Goal: Check status: Check status

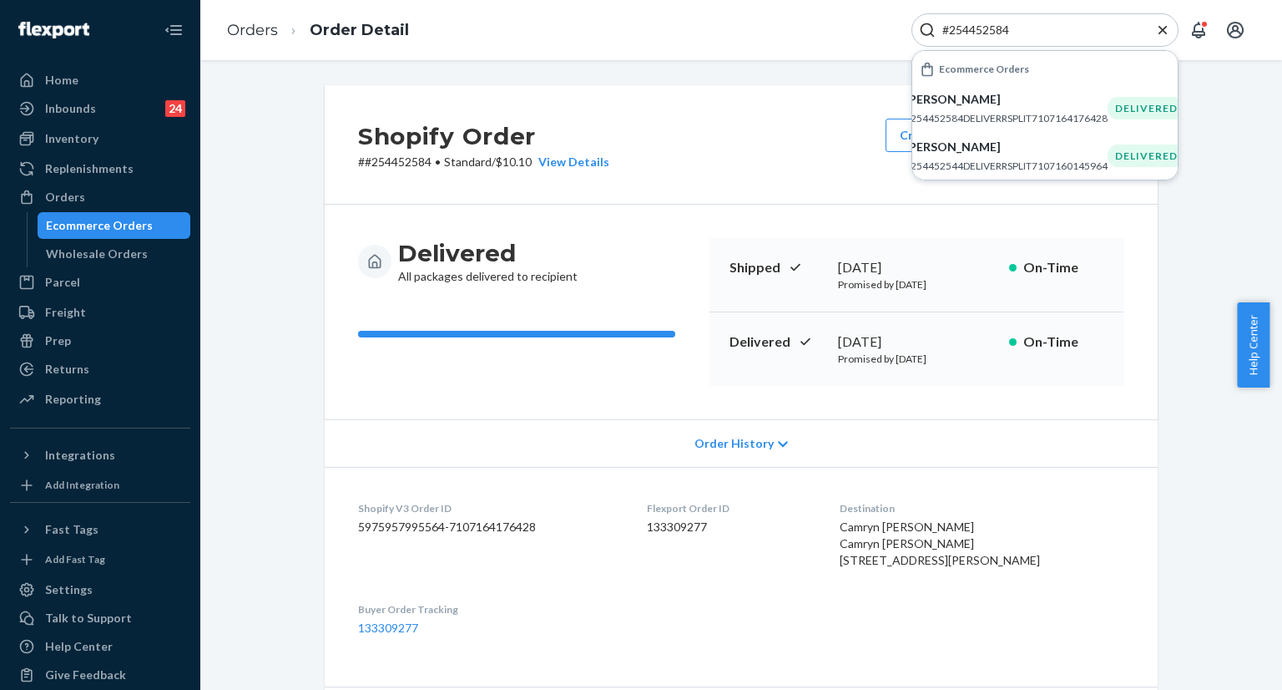
click at [1075, 28] on input "#254452584" at bounding box center [1038, 30] width 205 height 17
type input "255288595"
click at [999, 104] on p "[PERSON_NAME]" at bounding box center [1001, 99] width 157 height 17
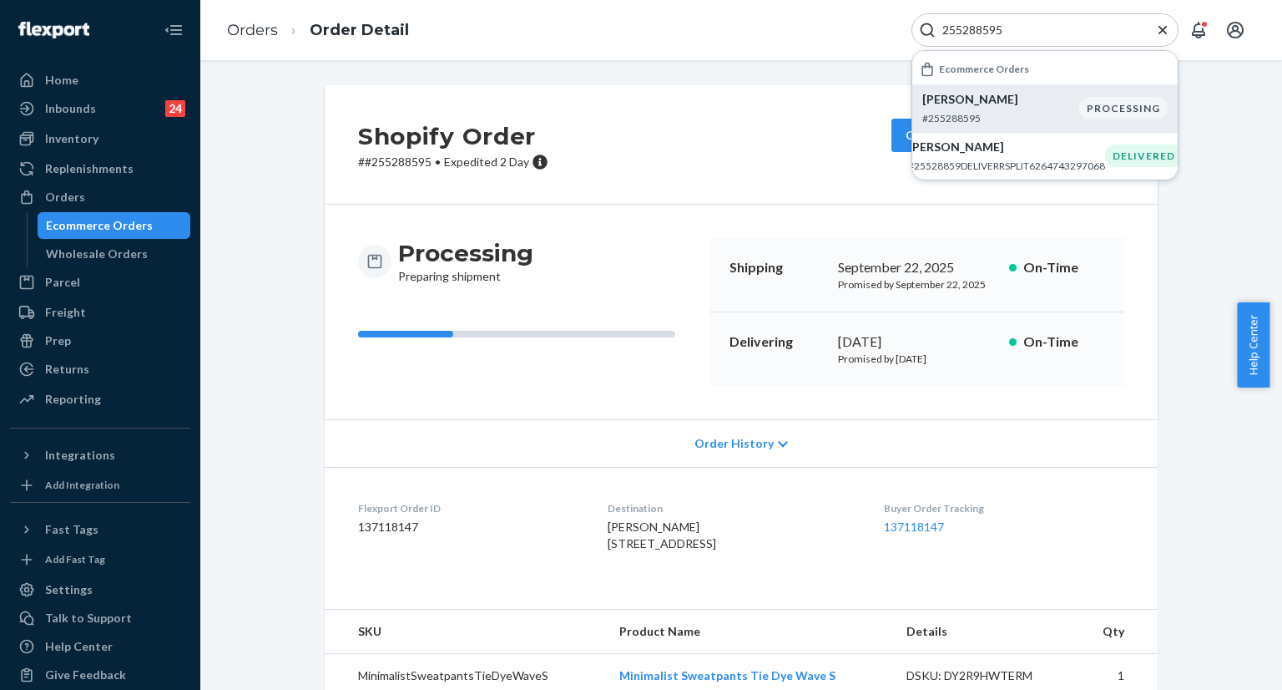
click at [1000, 106] on p "[PERSON_NAME]" at bounding box center [1001, 99] width 157 height 17
click at [1163, 30] on icon "Close Search" at bounding box center [1163, 29] width 8 height 8
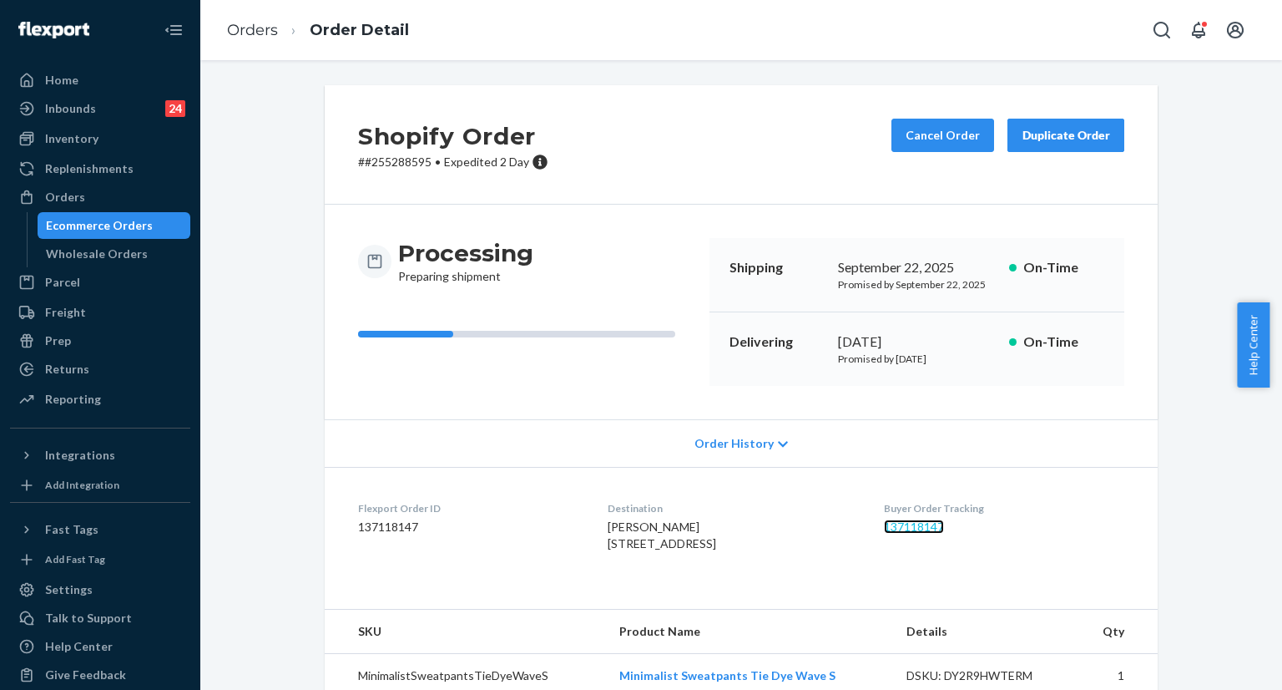
click at [919, 530] on link "137118147" at bounding box center [914, 526] width 60 height 14
click at [1161, 31] on icon "Open Search Box" at bounding box center [1162, 30] width 20 height 20
click at [1054, 34] on input "Search Input" at bounding box center [1038, 30] width 205 height 17
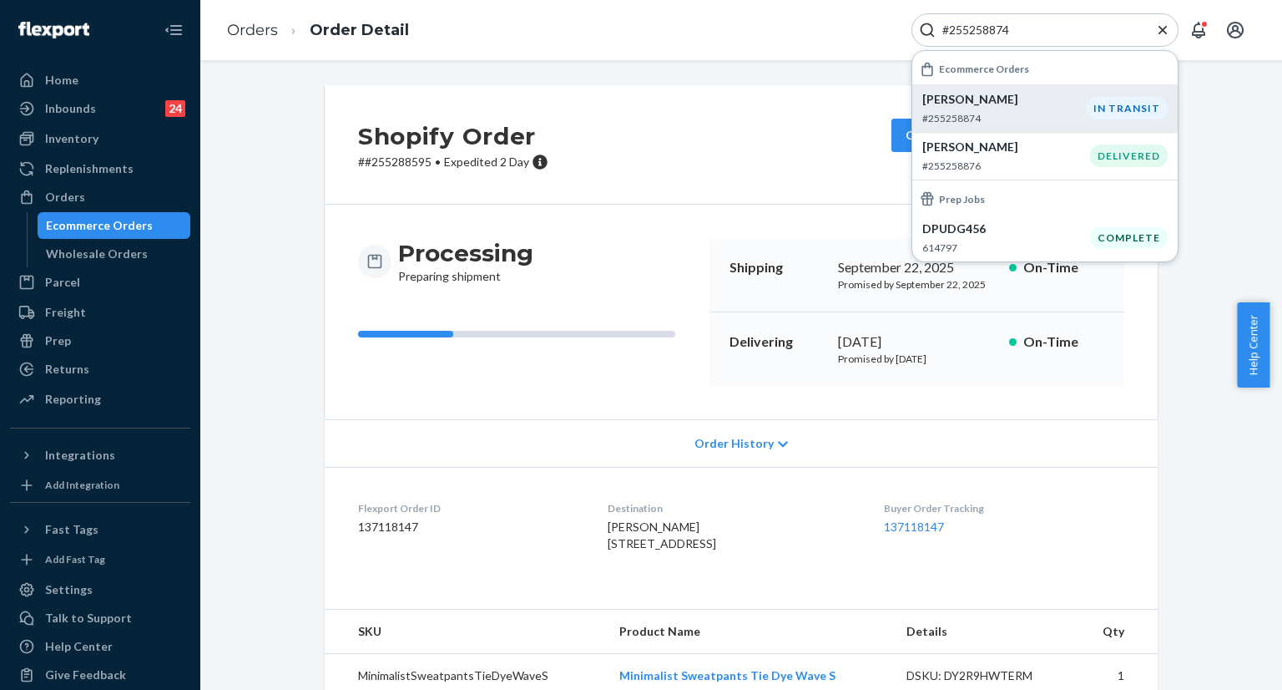
type input "#255258874"
click at [983, 99] on p "[PERSON_NAME]" at bounding box center [1005, 99] width 164 height 17
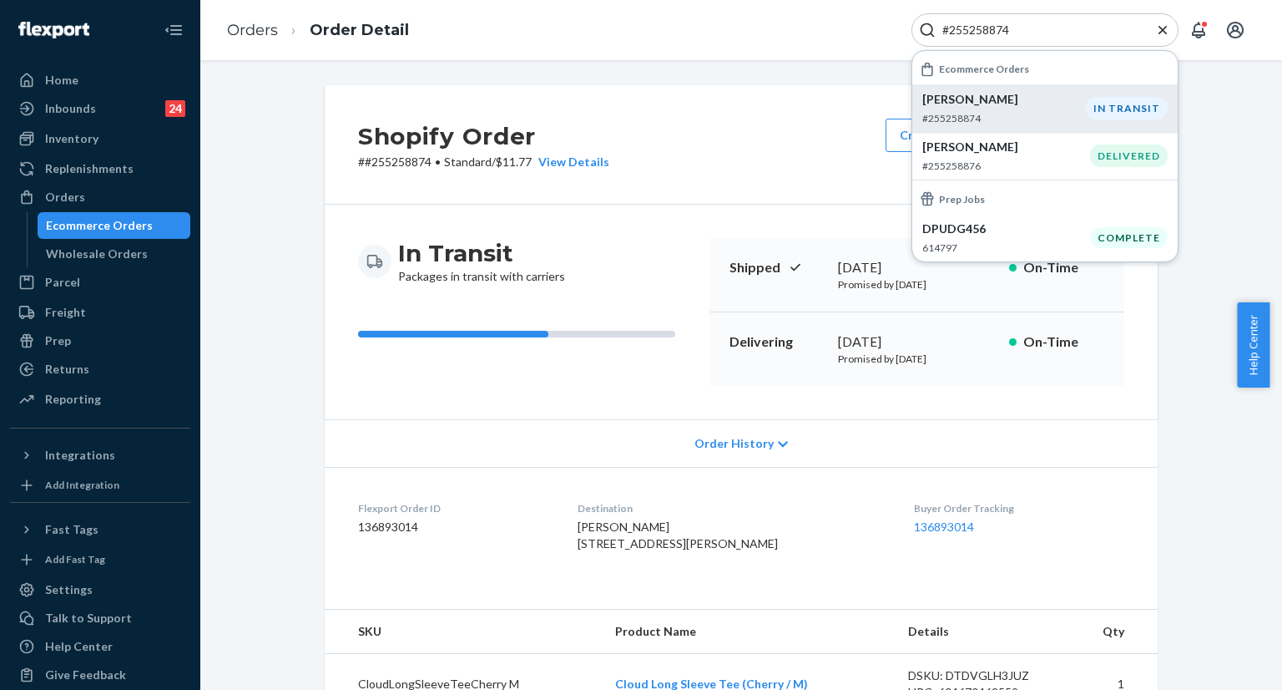
click at [1164, 31] on icon "Close Search" at bounding box center [1163, 29] width 8 height 8
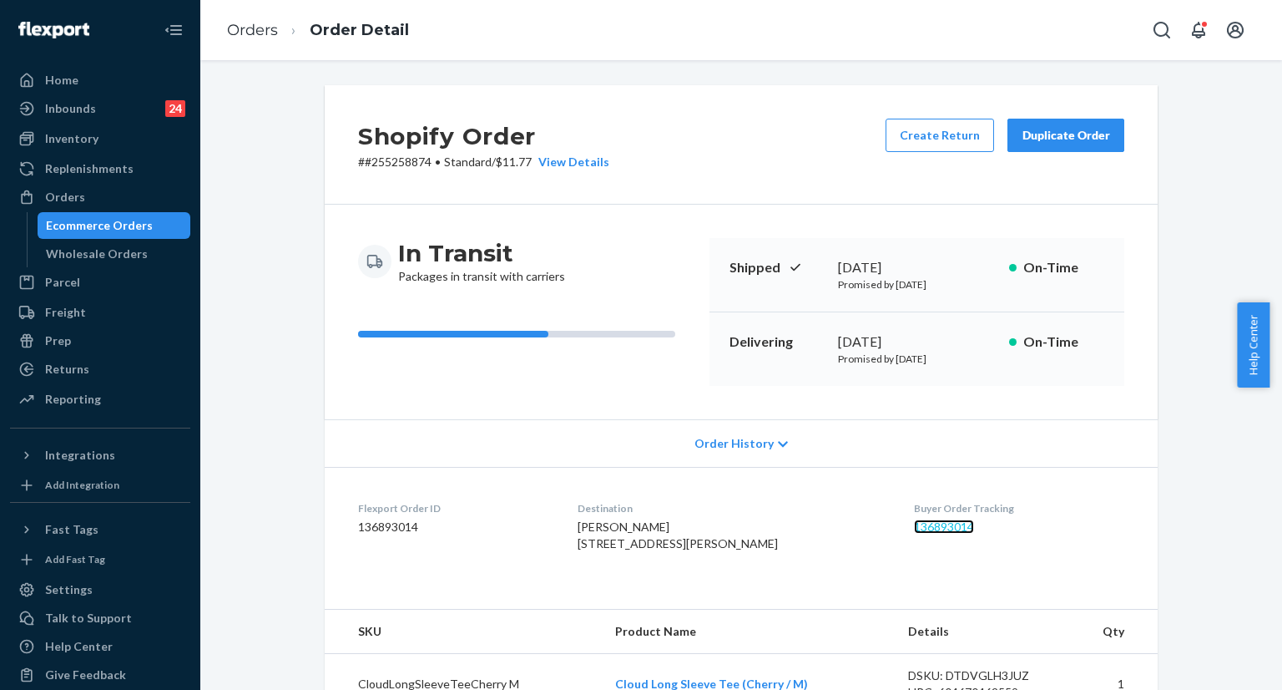
click at [928, 524] on link "136893014" at bounding box center [944, 526] width 60 height 14
click at [917, 524] on link "136893014" at bounding box center [944, 526] width 60 height 14
